Goal: Communication & Community: Participate in discussion

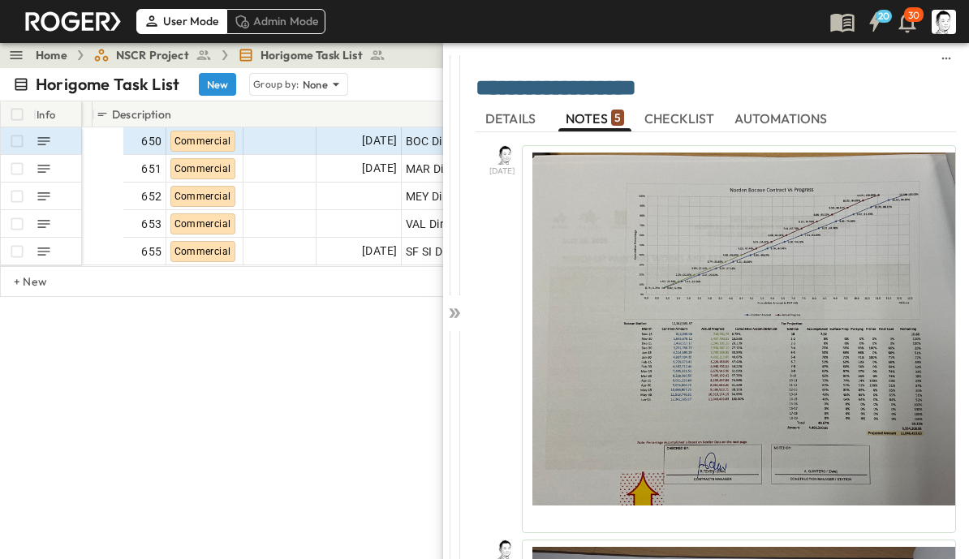
scroll to position [0, 309]
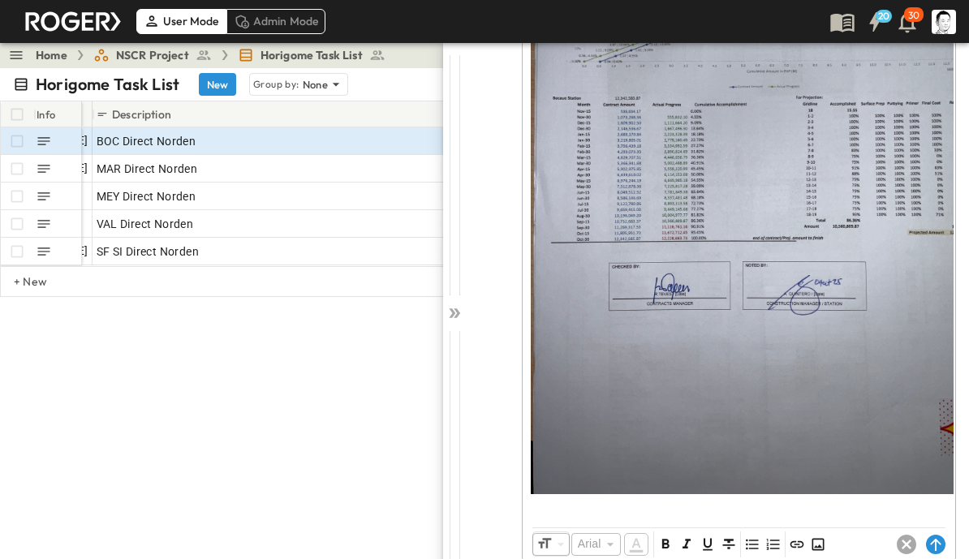
click at [937, 543] on circle at bounding box center [935, 544] width 19 height 19
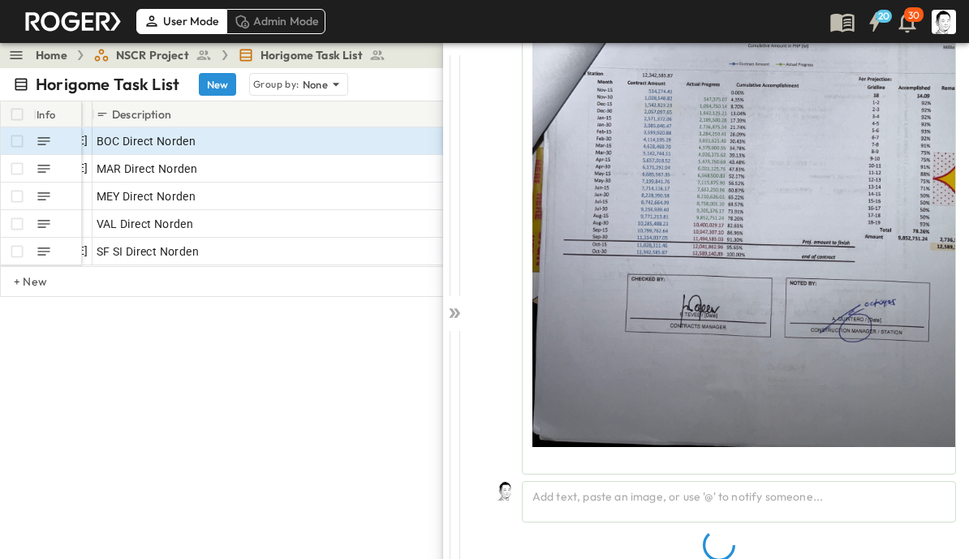
scroll to position [2424, 0]
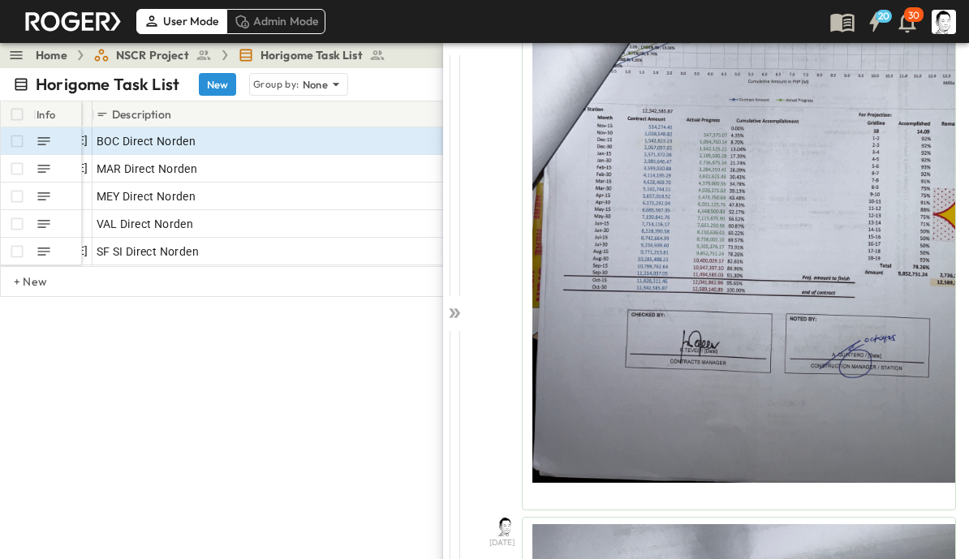
click at [455, 311] on icon at bounding box center [454, 313] width 16 height 16
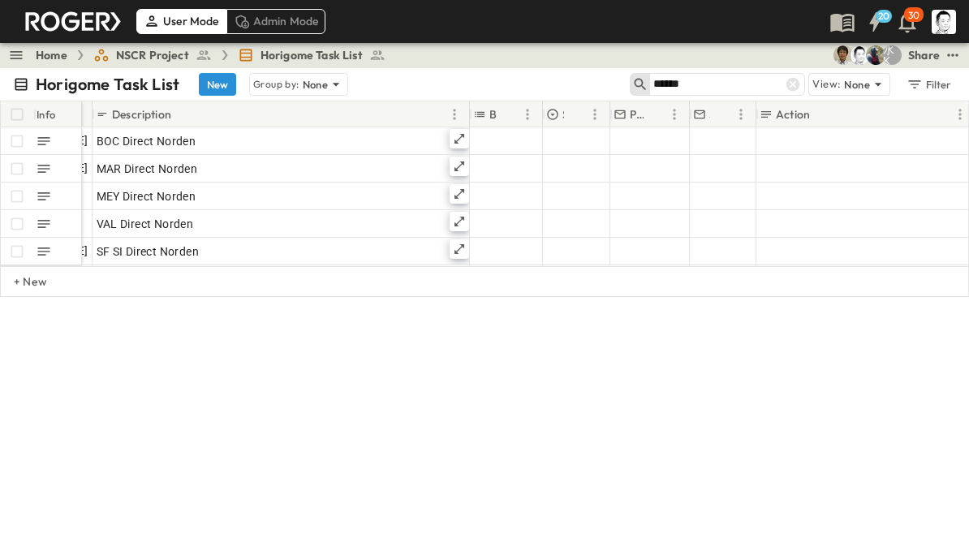
click at [801, 80] on icon at bounding box center [793, 84] width 16 height 16
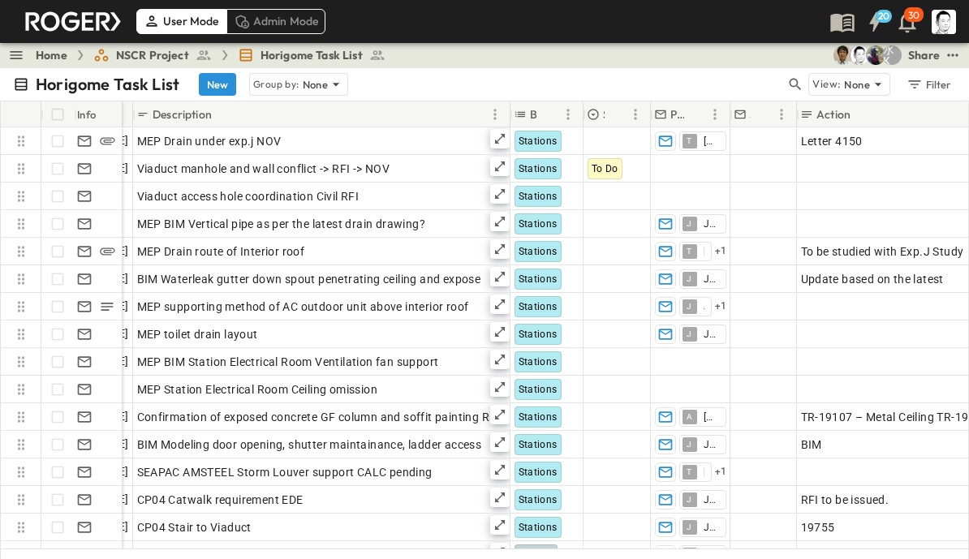
click at [793, 82] on icon "button" at bounding box center [795, 84] width 16 height 16
click at [734, 84] on input "text" at bounding box center [710, 84] width 114 height 24
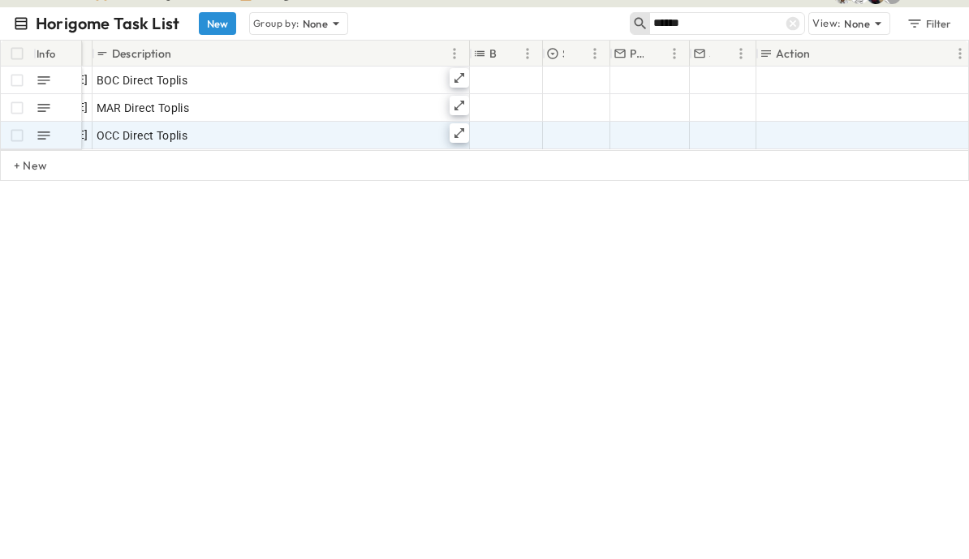
type input "******"
click at [459, 187] on icon at bounding box center [459, 193] width 13 height 13
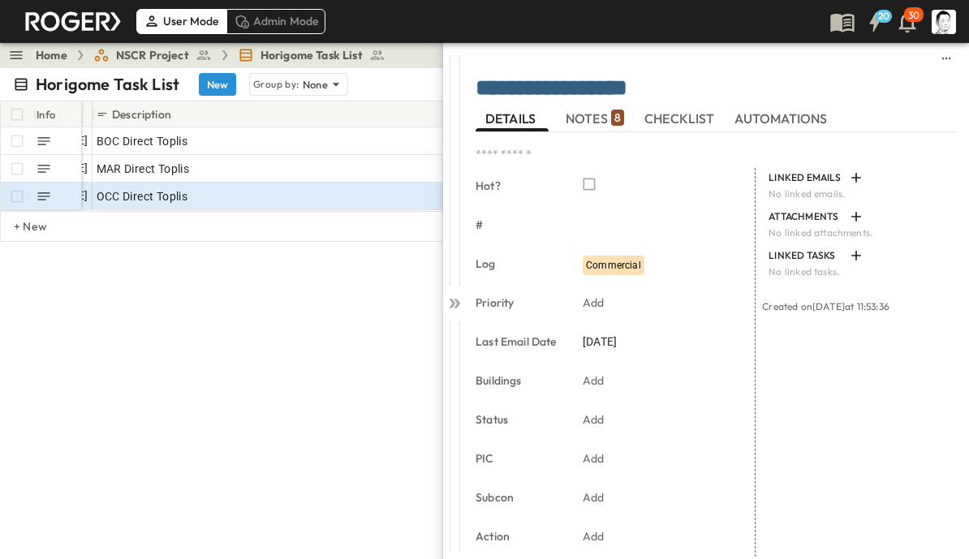
click at [597, 116] on span "NOTES 8" at bounding box center [595, 118] width 58 height 15
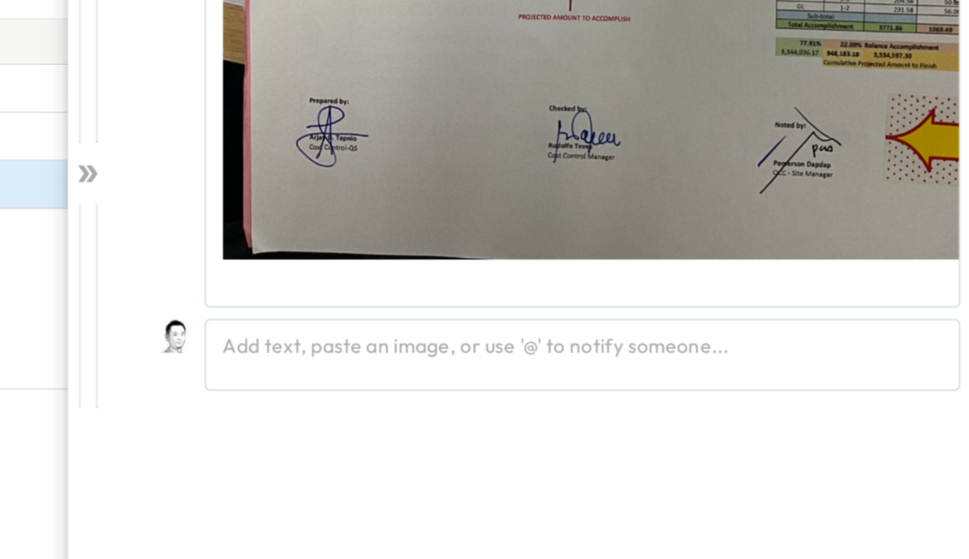
scroll to position [5860, 0]
click at [522, 273] on div "Add text, paste an image, or use '@' to notify someone..." at bounding box center [739, 293] width 434 height 41
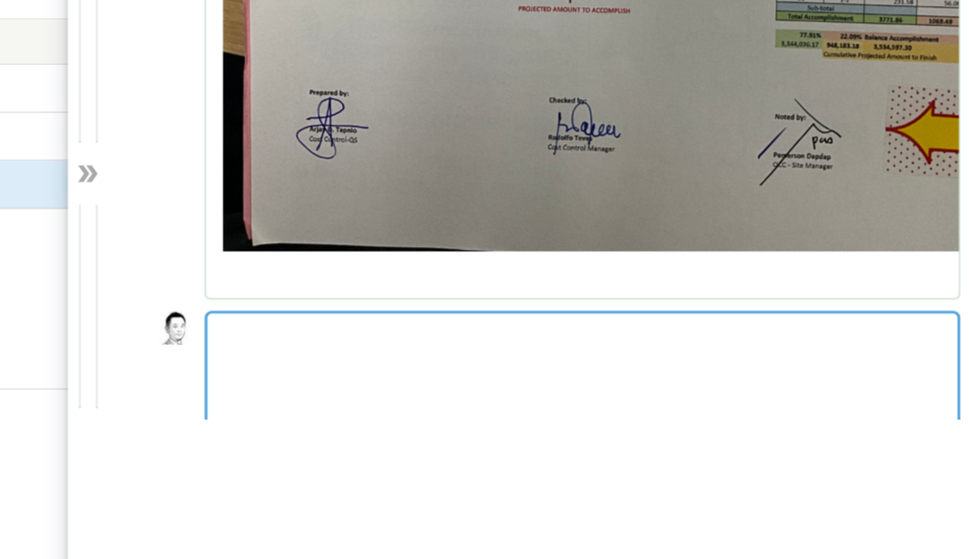
click at [532, 275] on p at bounding box center [739, 283] width 415 height 16
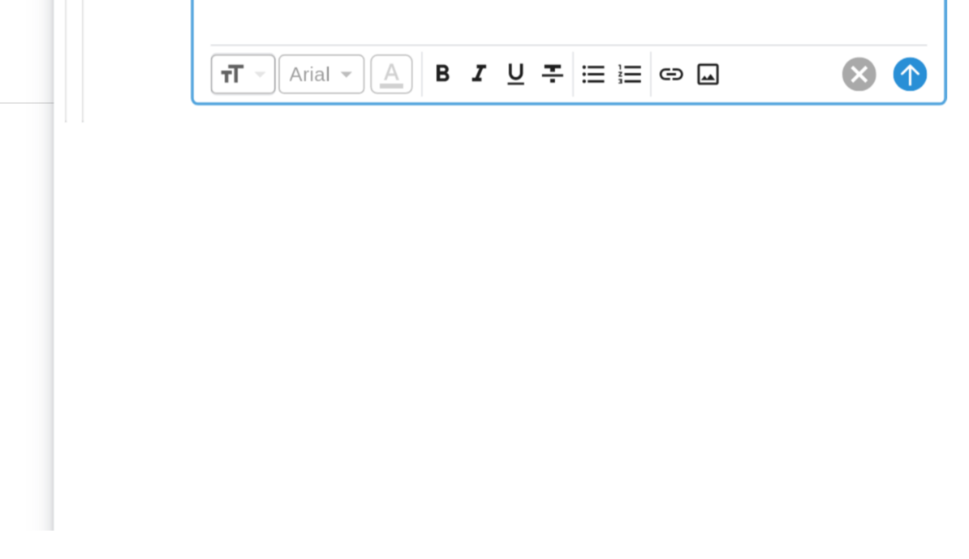
scroll to position [5937, 0]
click at [811, 289] on icon "Insert Image" at bounding box center [819, 297] width 16 height 16
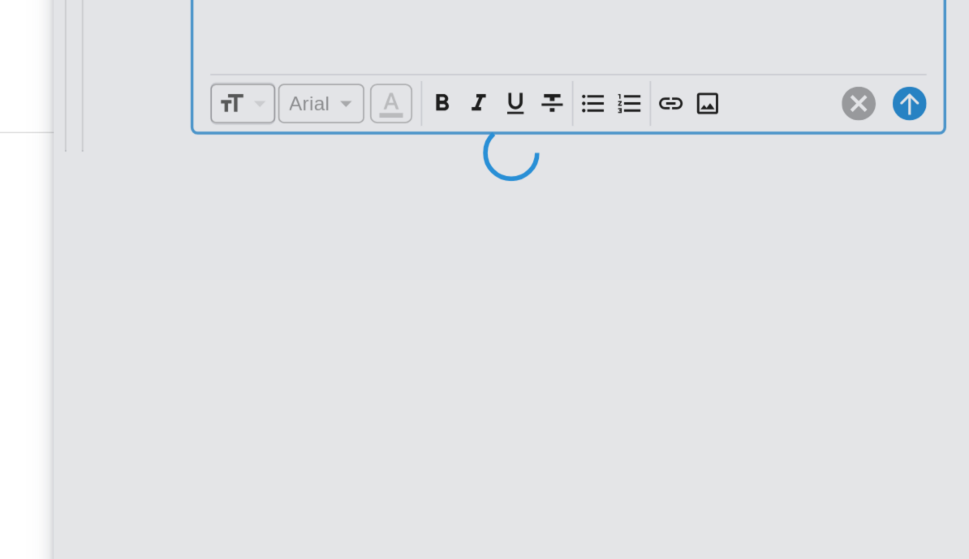
scroll to position [5935, 0]
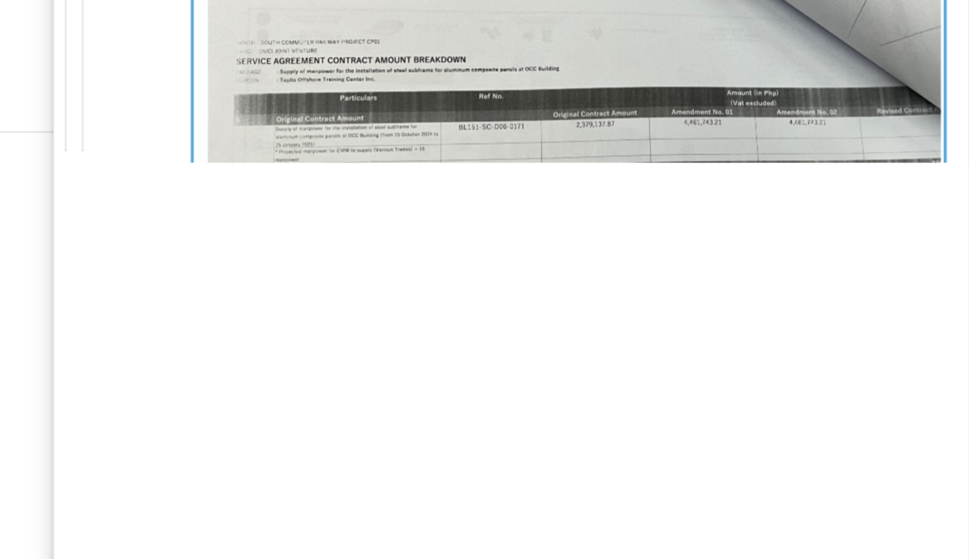
click at [532, 200] on img at bounding box center [767, 376] width 471 height 353
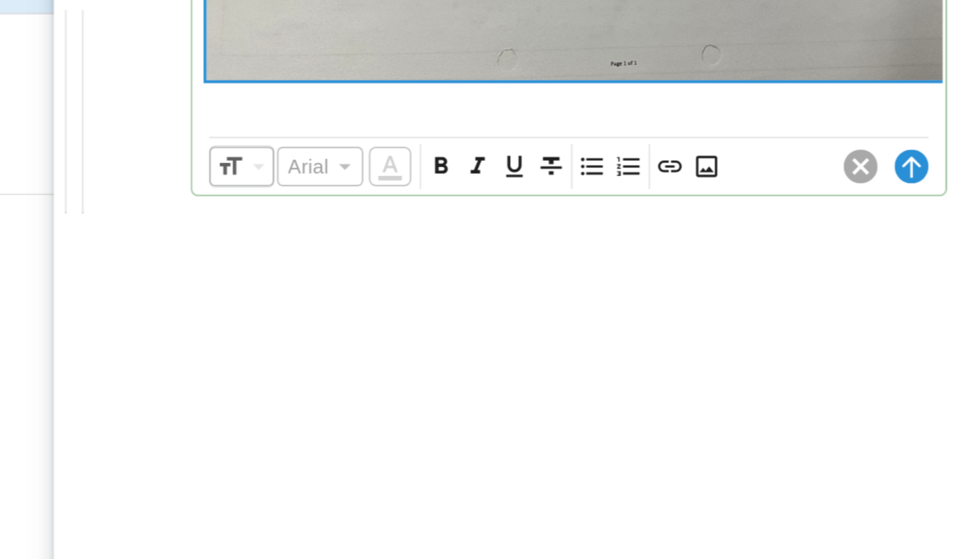
click at [926, 288] on circle at bounding box center [935, 297] width 19 height 19
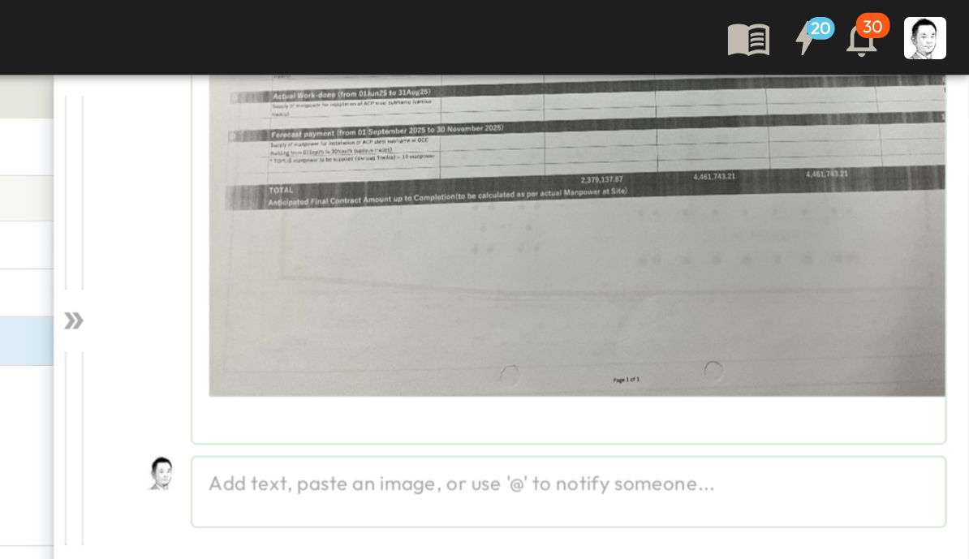
scroll to position [6267, 0]
click at [522, 282] on div "Add text, paste an image, or use '@' to notify someone..." at bounding box center [739, 282] width 434 height 41
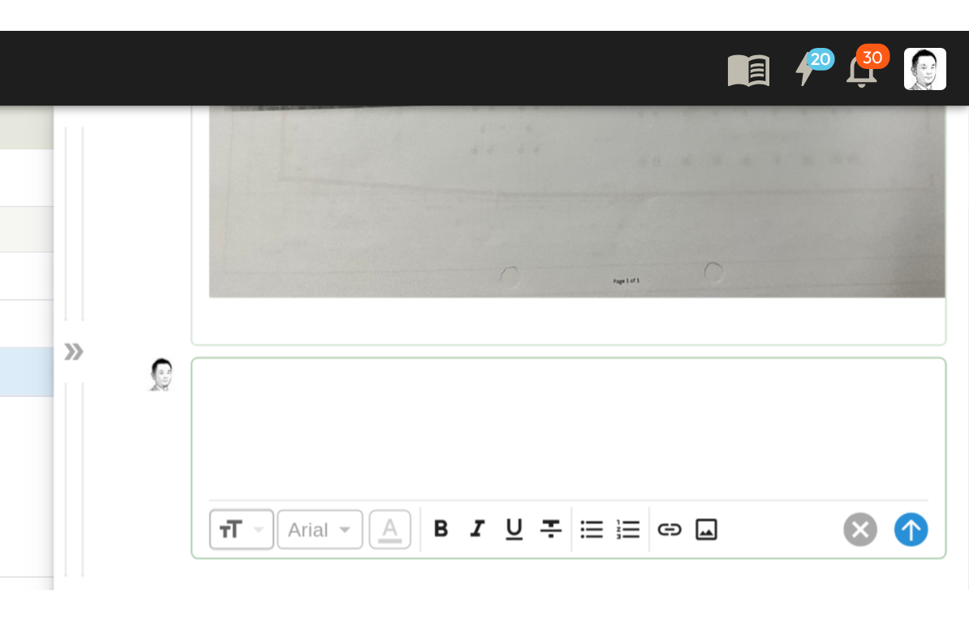
scroll to position [6342, 0]
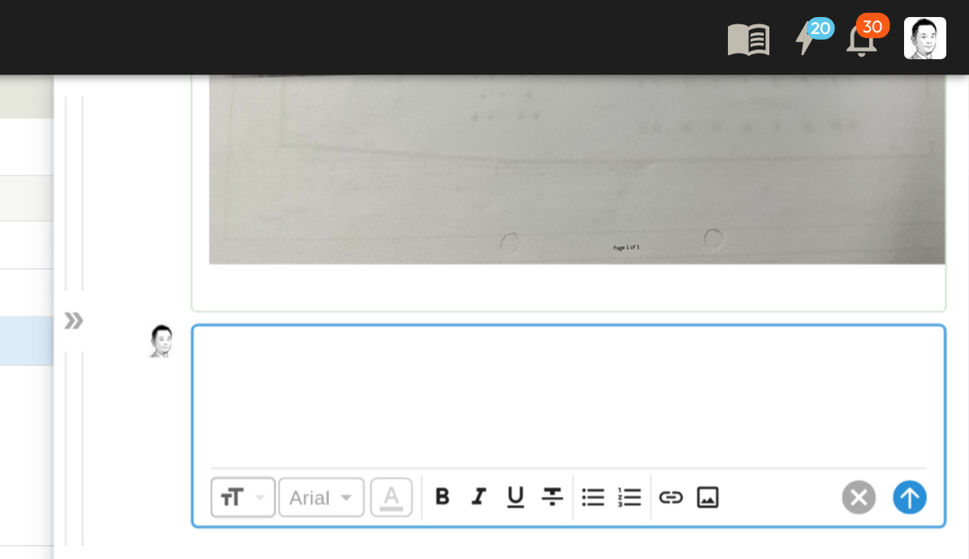
click at [532, 202] on p at bounding box center [739, 200] width 415 height 16
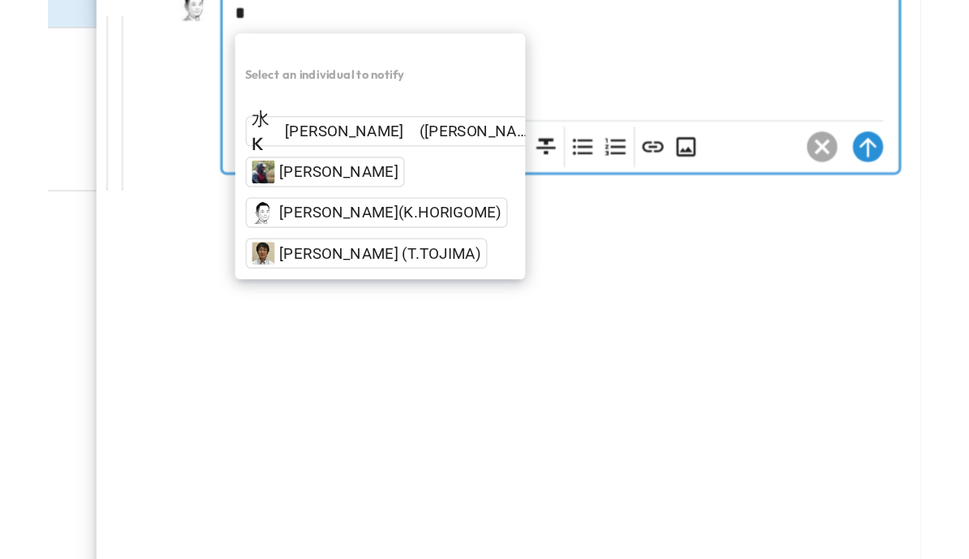
scroll to position [6296, 0]
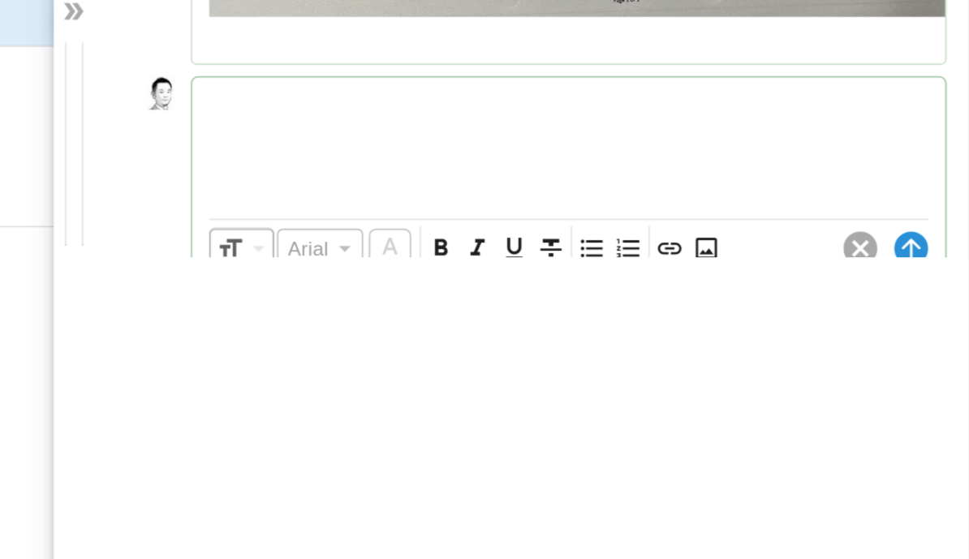
click at [482, 227] on div "​ Arial ​ ​ ***** ​" at bounding box center [719, 285] width 474 height 116
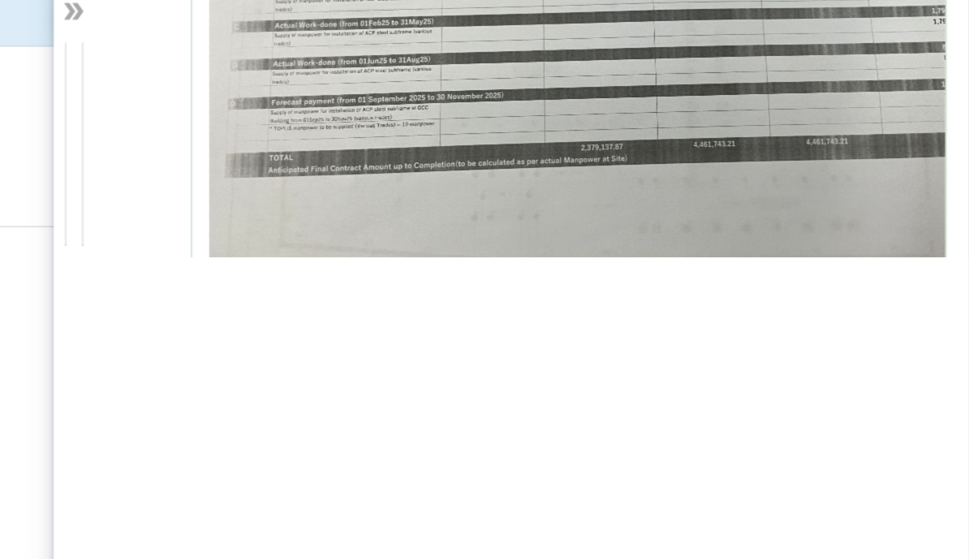
scroll to position [6065, 0]
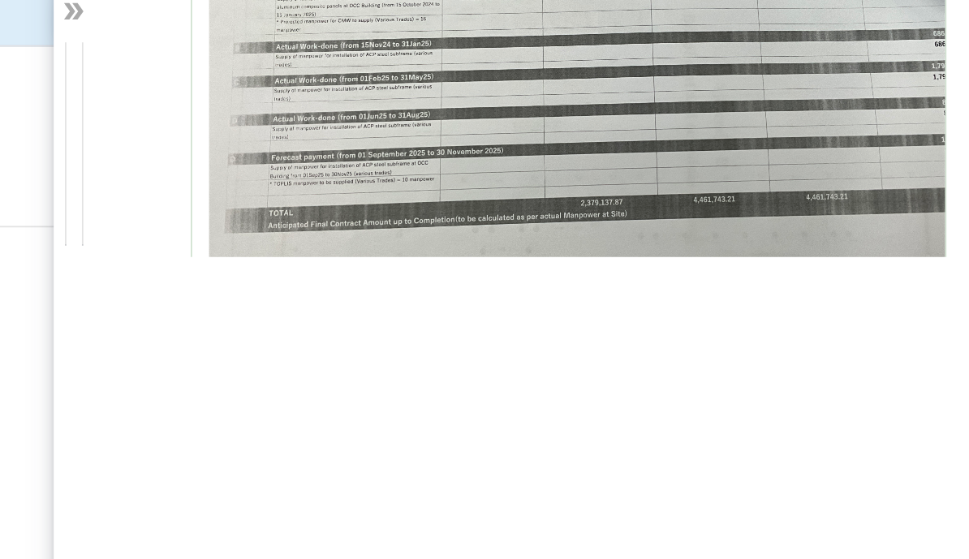
click at [449, 185] on icon at bounding box center [452, 190] width 6 height 10
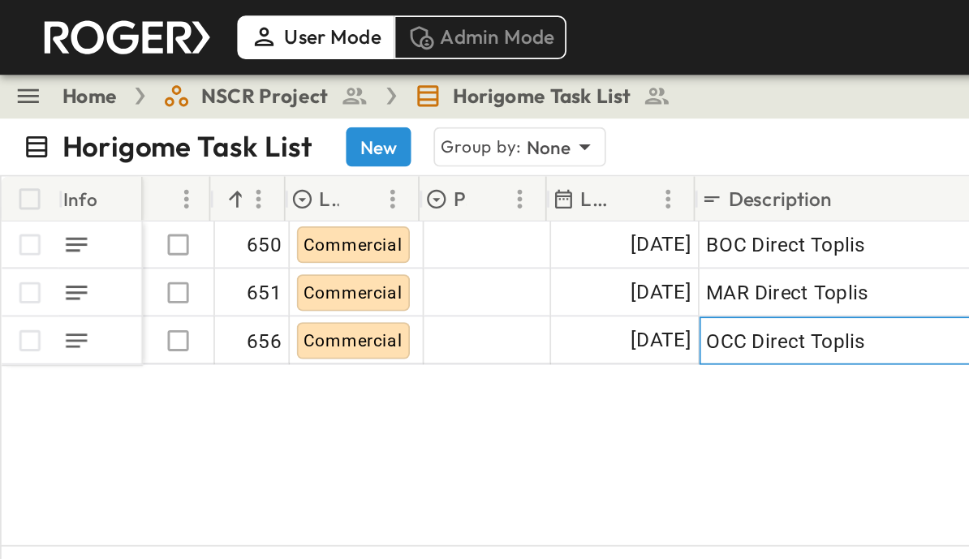
scroll to position [2, 0]
